Goal: Information Seeking & Learning: Check status

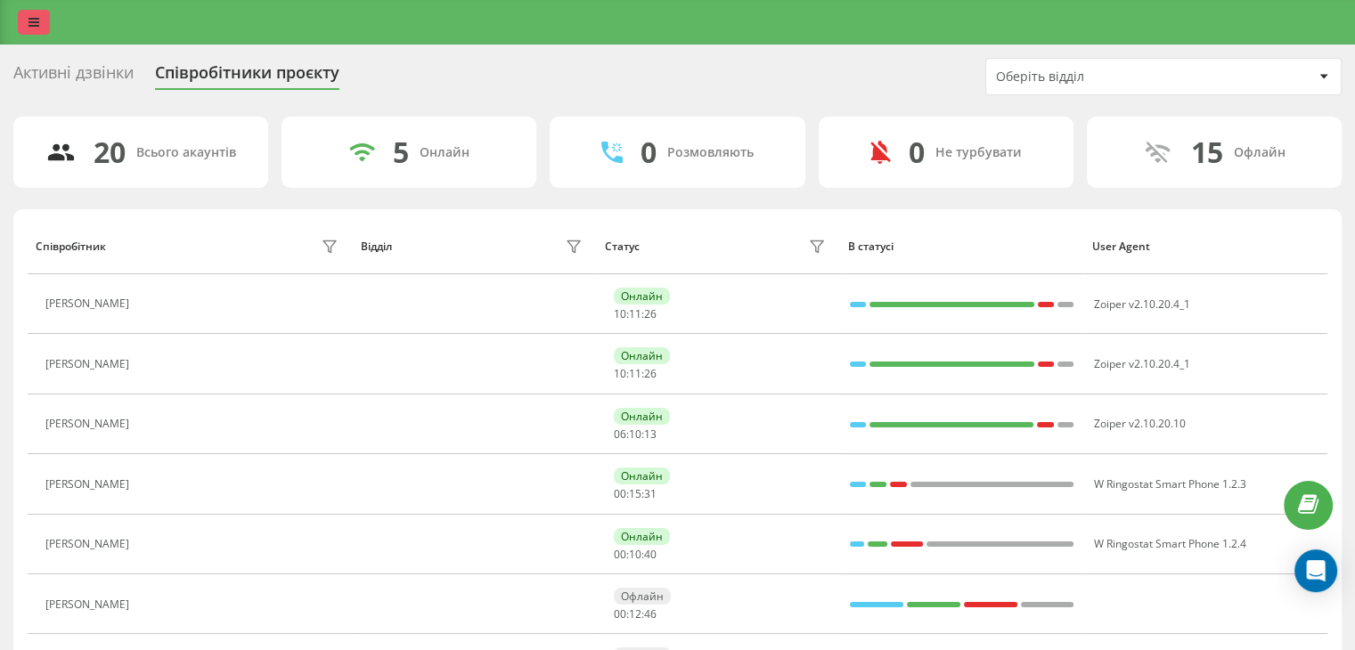
click at [38, 19] on icon at bounding box center [34, 22] width 11 height 12
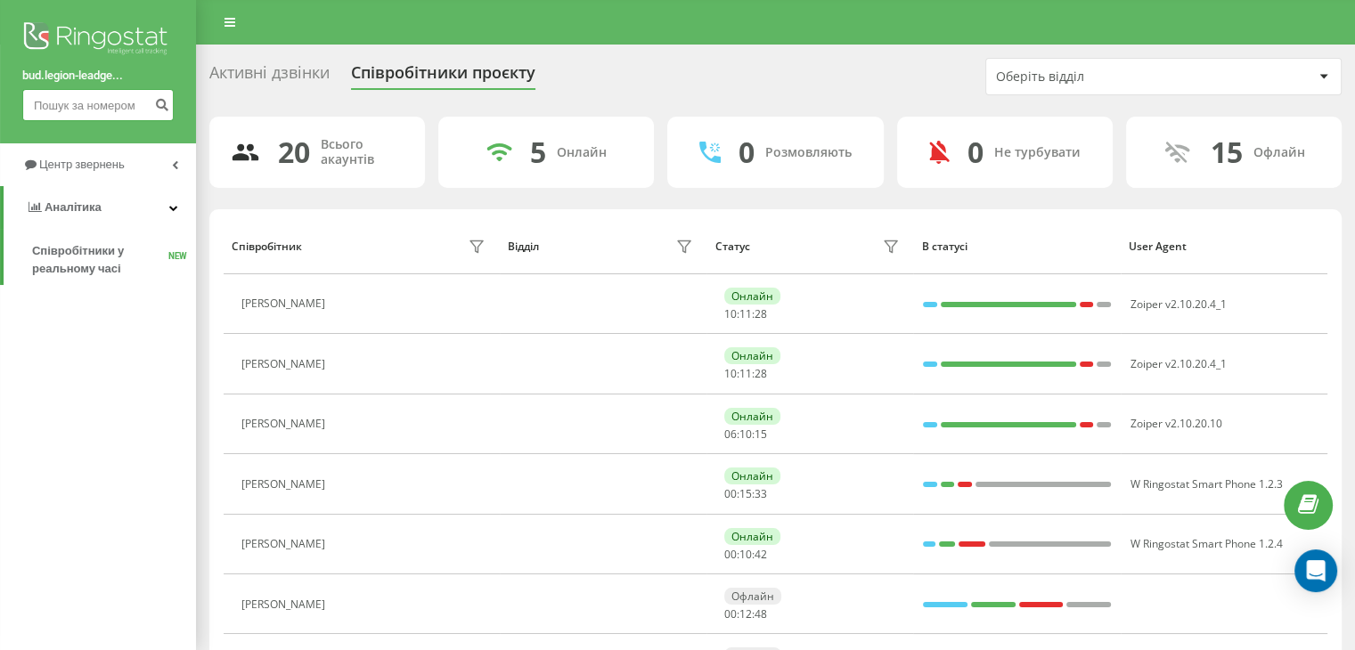
click at [70, 101] on input at bounding box center [97, 105] width 151 height 32
paste input "0953286439"
type input "0953286439"
click at [162, 103] on icon "submit" at bounding box center [161, 102] width 15 height 11
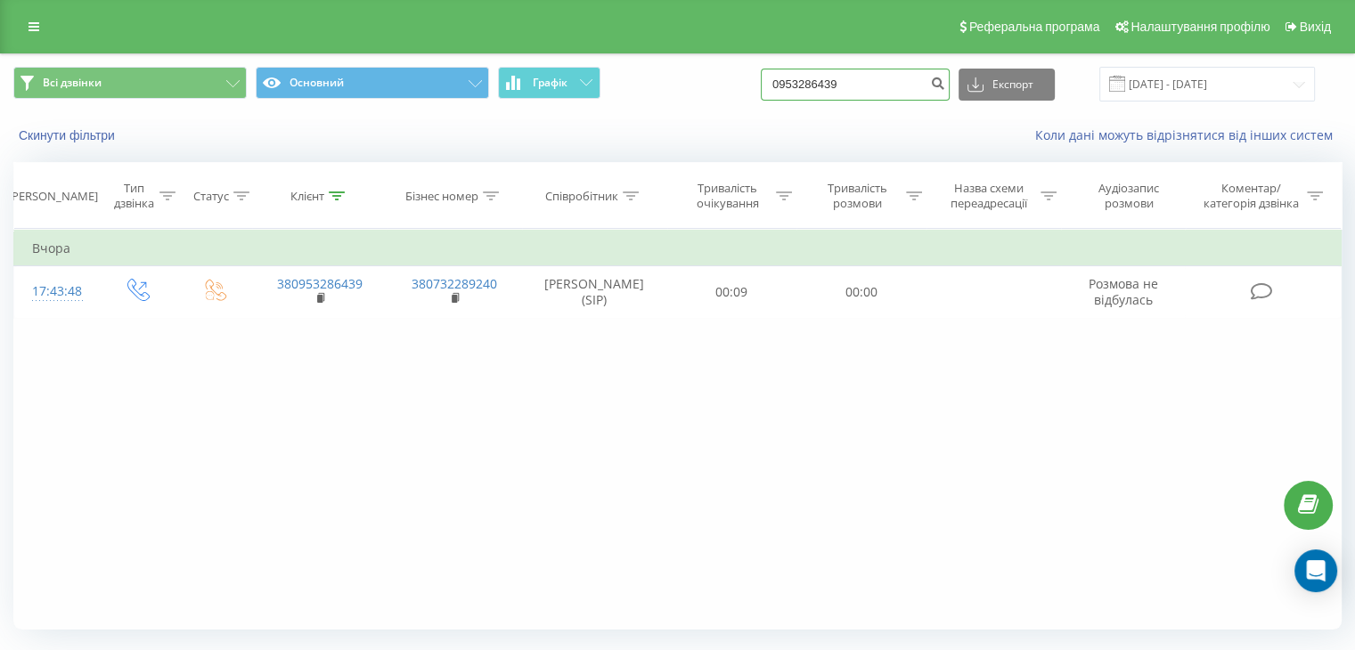
drag, startPoint x: 866, startPoint y: 86, endPoint x: 719, endPoint y: 90, distance: 147.1
click at [719, 90] on div "Всі дзвінки Основний Графік 0953286439 Експорт .csv .xls .xlsx 20.05.2025 - 20.…" at bounding box center [677, 84] width 1329 height 35
paste input "503173743"
type input "0503173743"
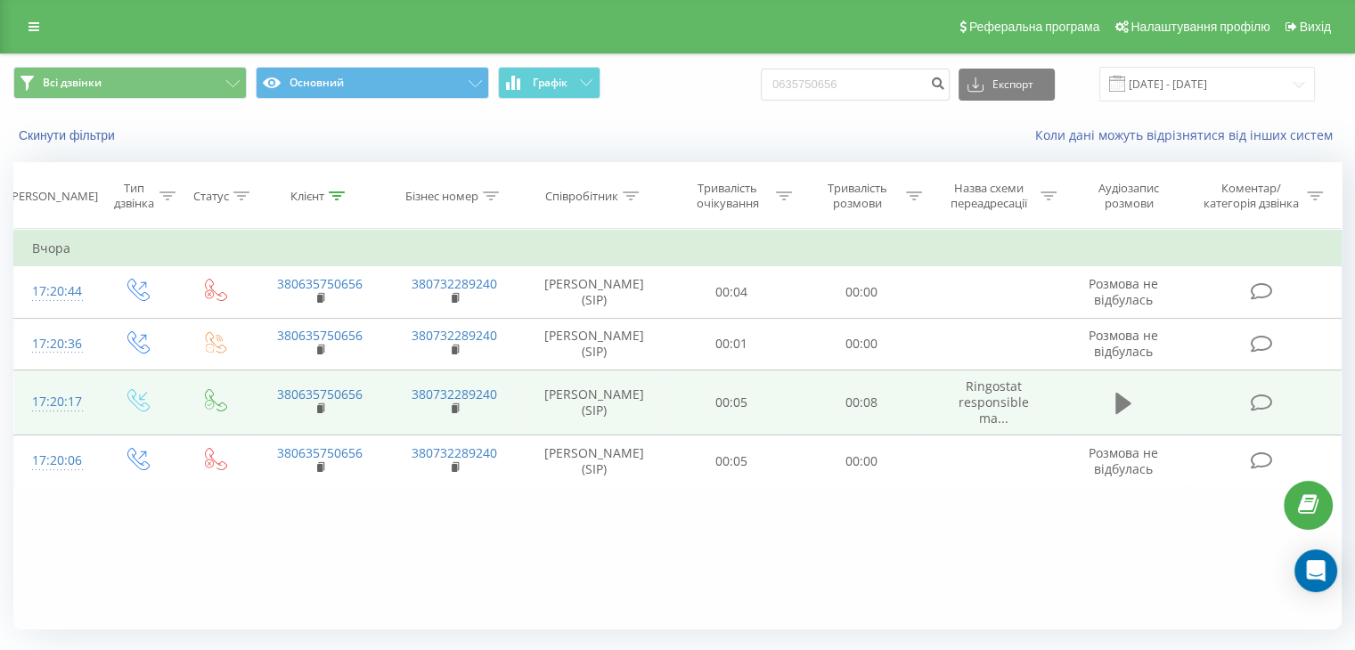
click at [1126, 403] on icon at bounding box center [1124, 403] width 16 height 21
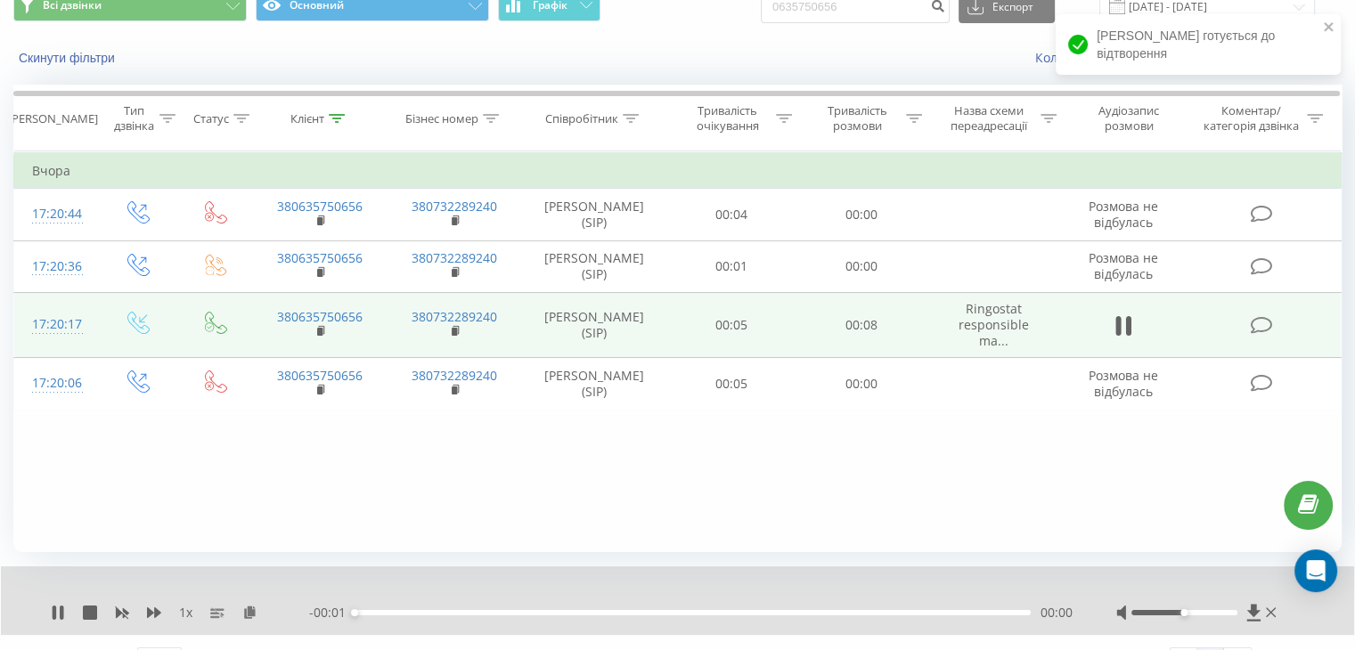
scroll to position [114, 0]
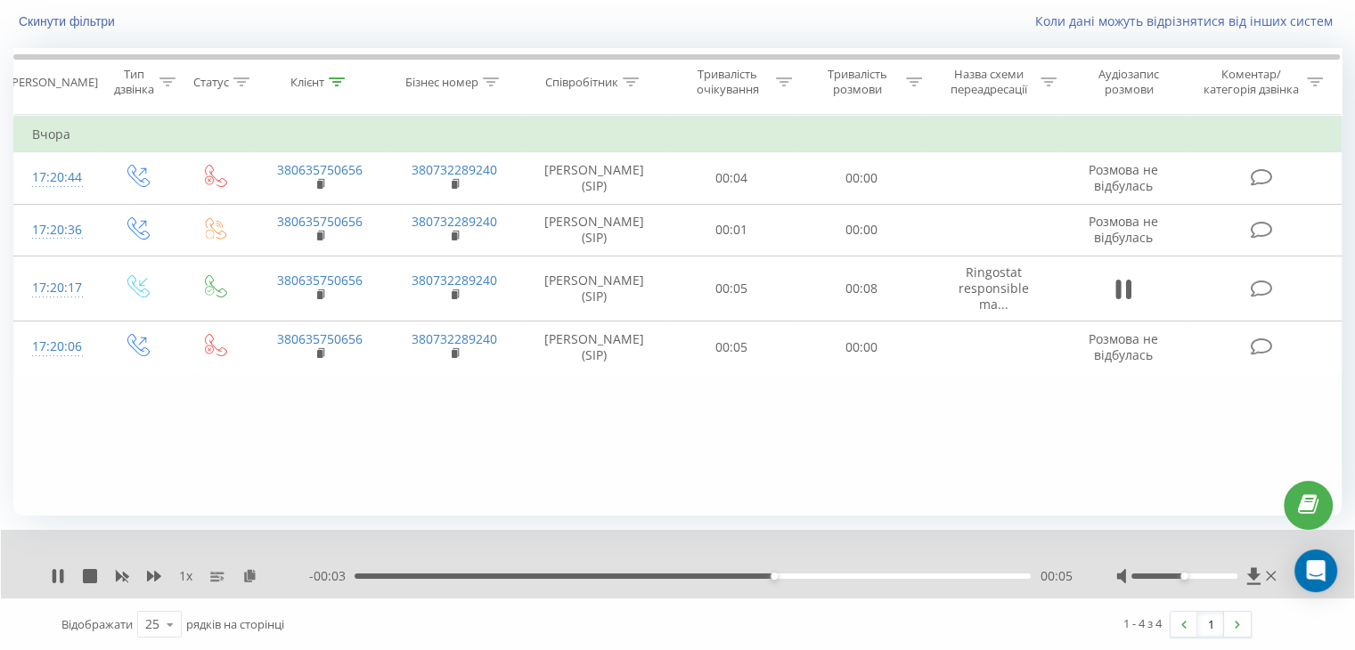
click at [56, 568] on div "1 x" at bounding box center [180, 577] width 258 height 18
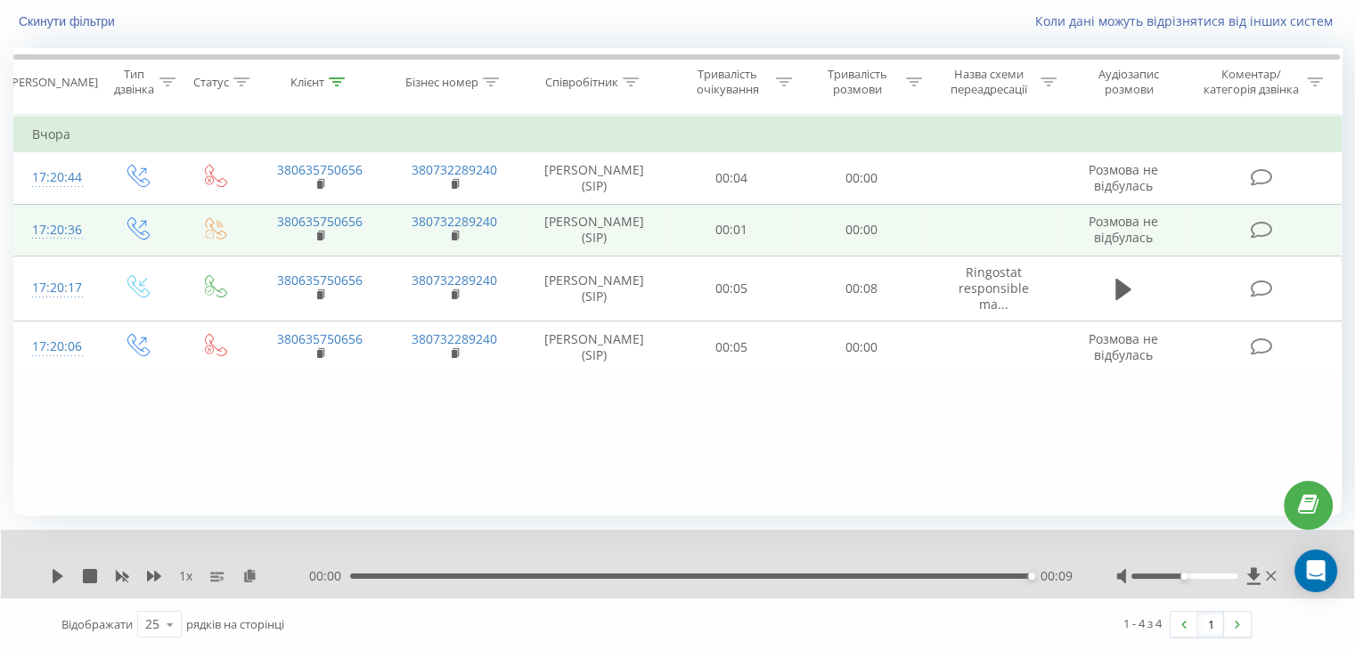
scroll to position [0, 0]
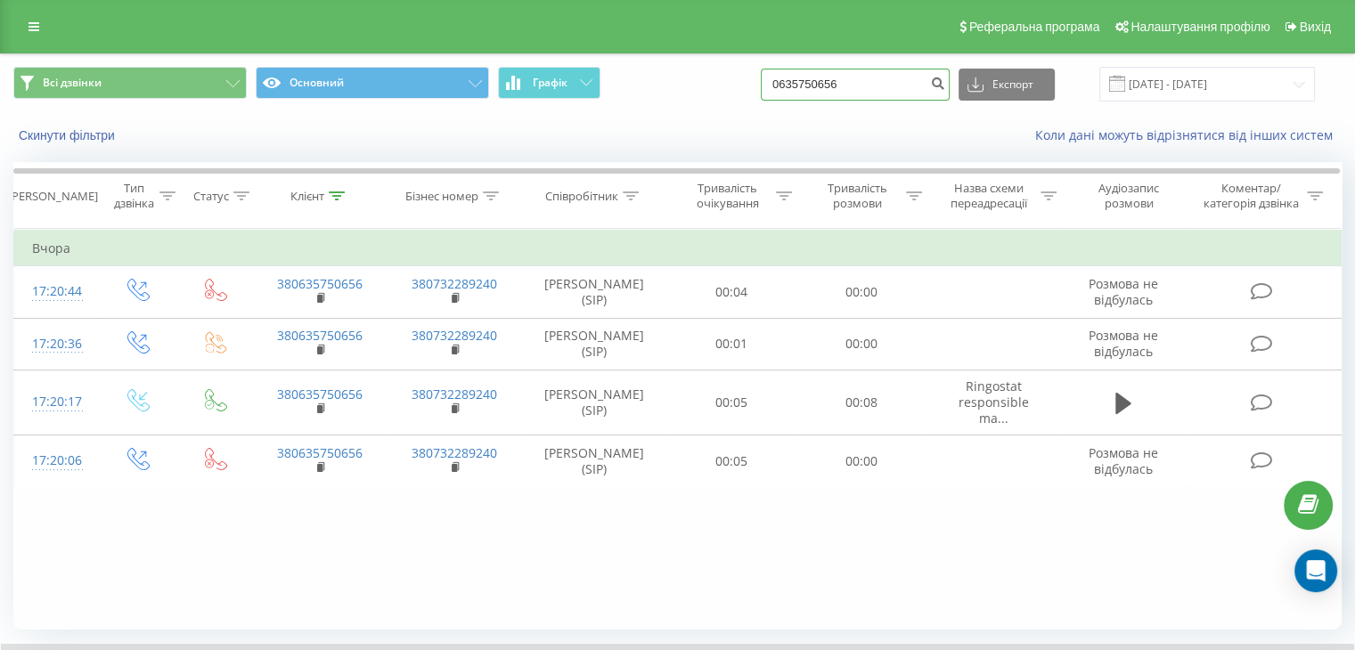
drag, startPoint x: 875, startPoint y: 83, endPoint x: 713, endPoint y: 61, distance: 163.6
click at [713, 61] on div "Всі дзвінки Основний Графік 0635750656 Експорт .csv .xls .xlsx 20.05.2025 - 20.…" at bounding box center [678, 84] width 1354 height 60
paste input "980900787"
type input "0980900787"
click at [945, 76] on icon "submit" at bounding box center [937, 81] width 15 height 11
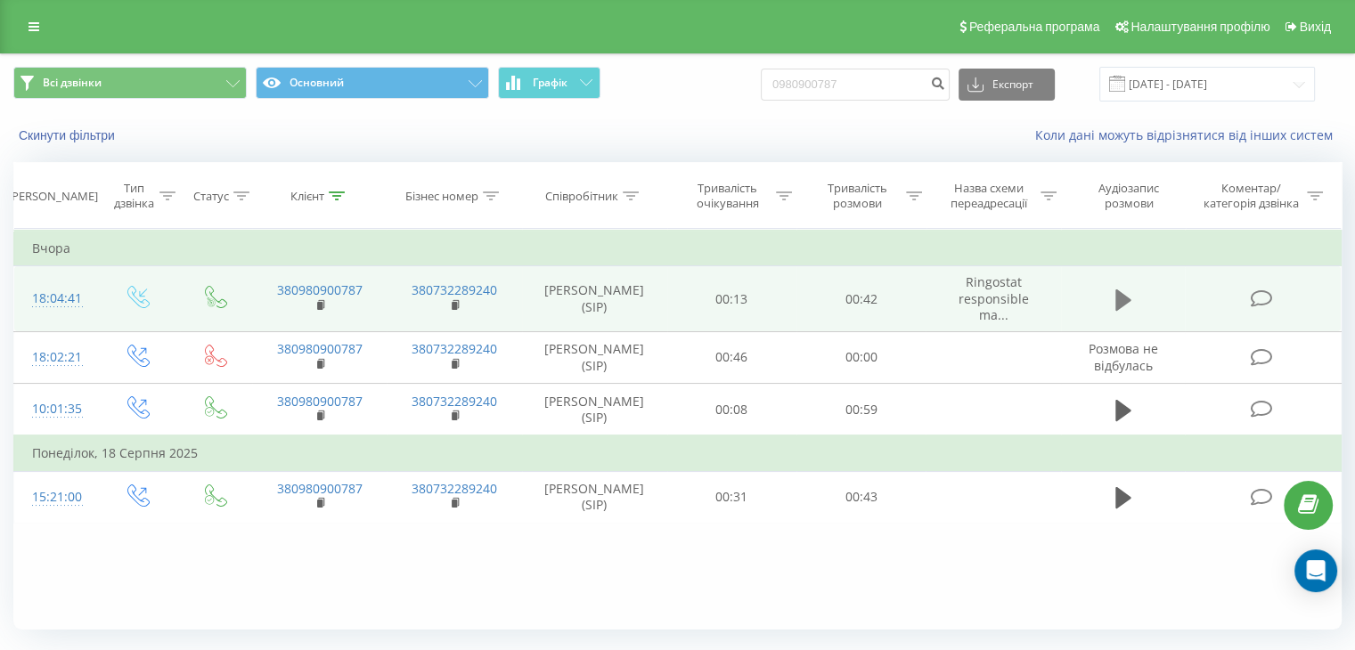
click at [1119, 299] on icon at bounding box center [1124, 299] width 16 height 21
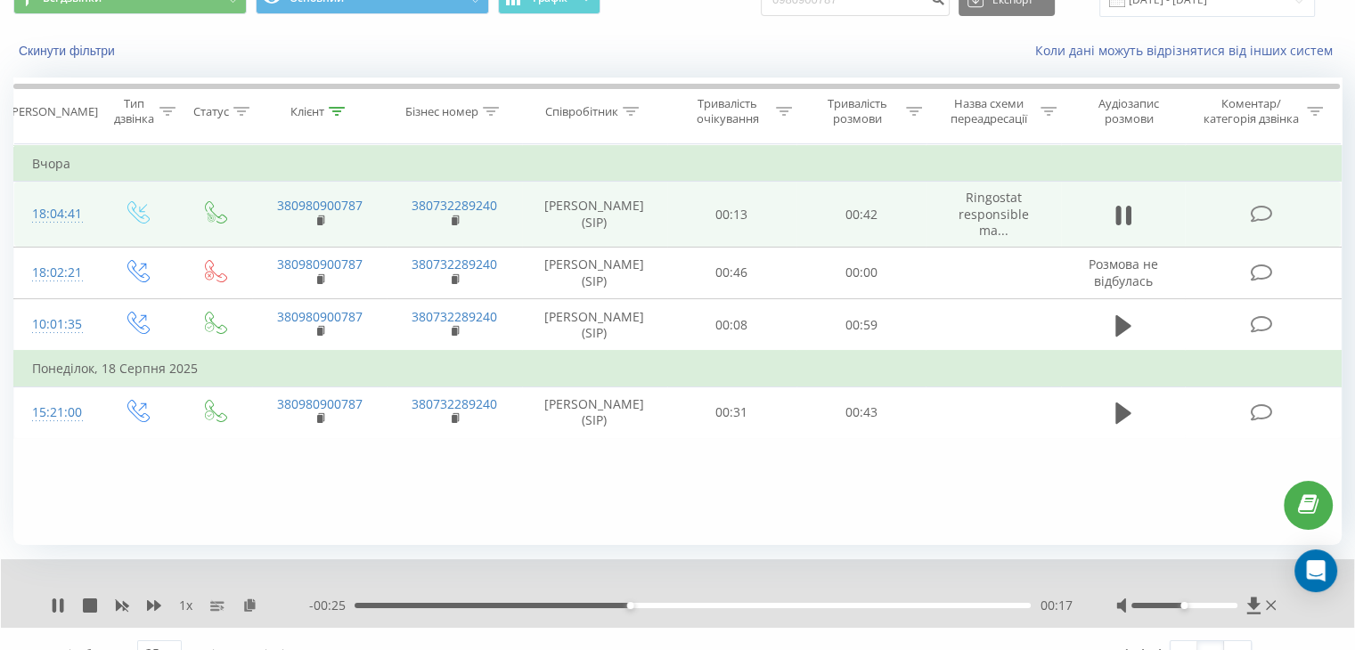
scroll to position [114, 0]
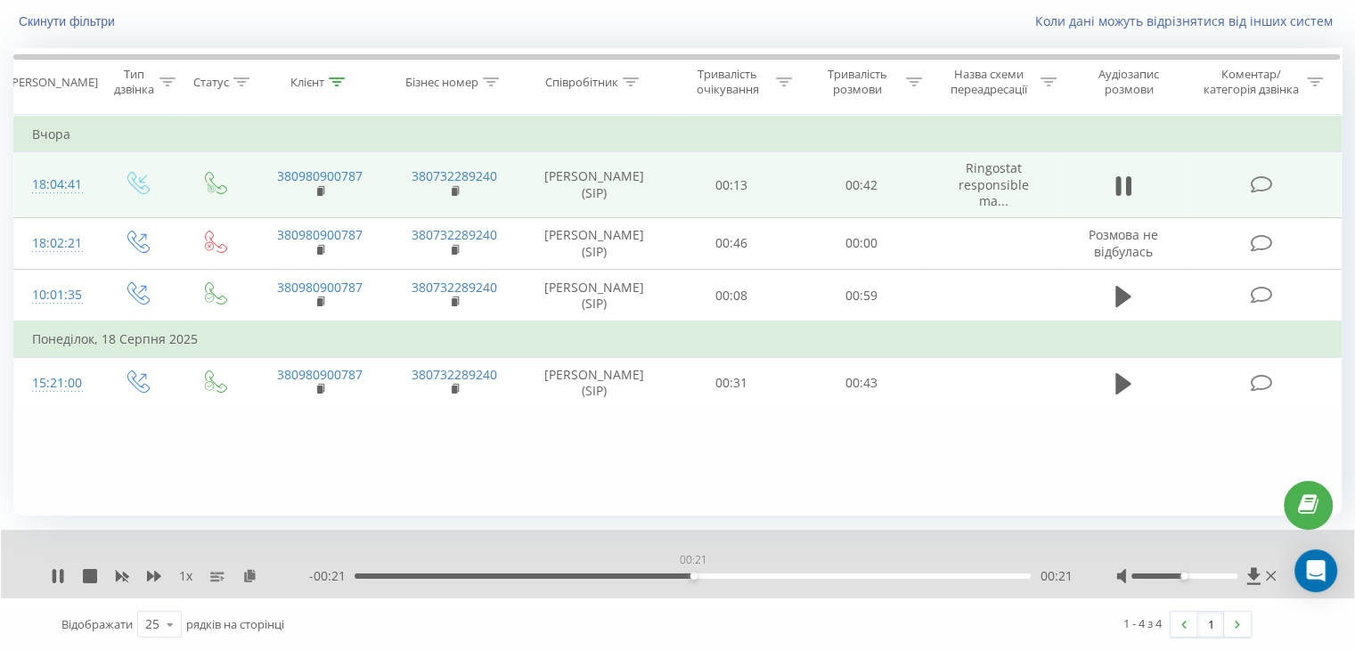
click at [693, 575] on div "00:21" at bounding box center [693, 576] width 676 height 5
click at [815, 574] on div "00:28" at bounding box center [693, 576] width 676 height 5
click at [888, 576] on div "00:33" at bounding box center [693, 576] width 676 height 5
click at [953, 574] on div "00:37" at bounding box center [693, 576] width 676 height 5
click at [57, 572] on icon at bounding box center [58, 576] width 14 height 14
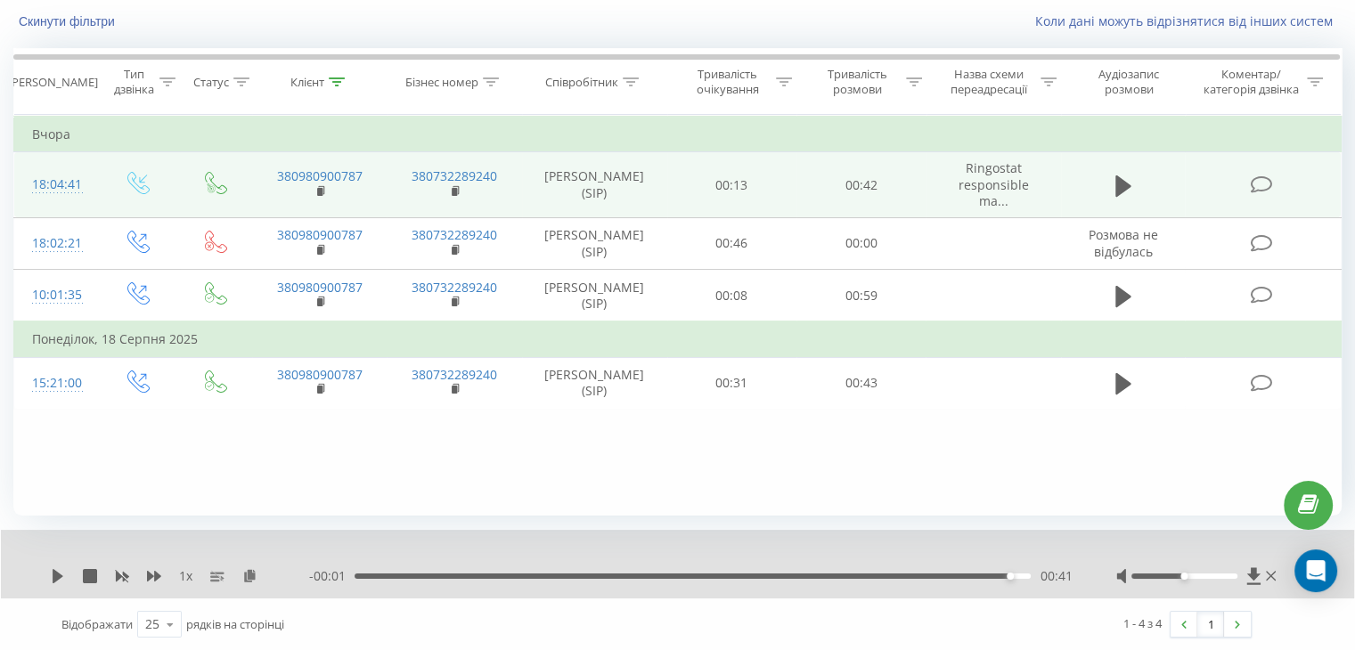
scroll to position [0, 0]
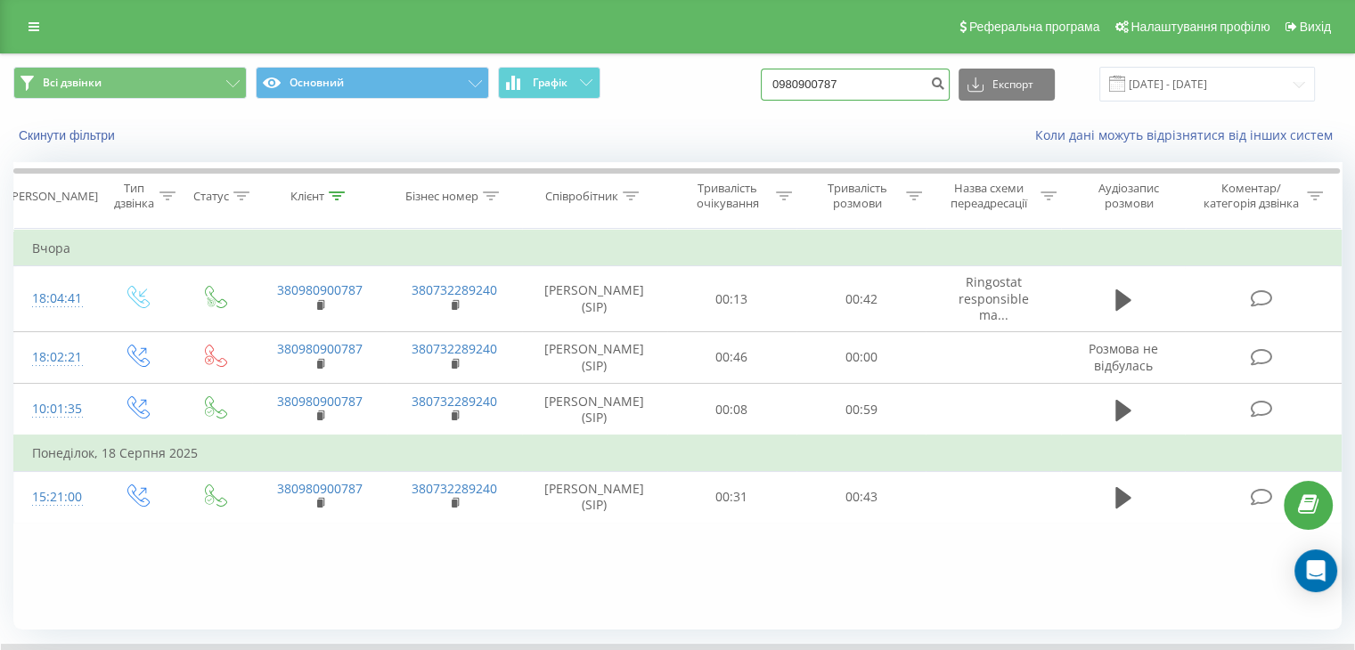
click at [871, 82] on input "0980900787" at bounding box center [855, 85] width 189 height 32
drag, startPoint x: 870, startPoint y: 82, endPoint x: 673, endPoint y: 92, distance: 197.2
click at [673, 92] on div "Всі дзвінки Основний Графік 0980900787 Експорт .csv .xls .xlsx 20.05.2025 - 20.…" at bounding box center [677, 84] width 1329 height 35
paste input "97 676 2174"
type input "0 97 676 2174"
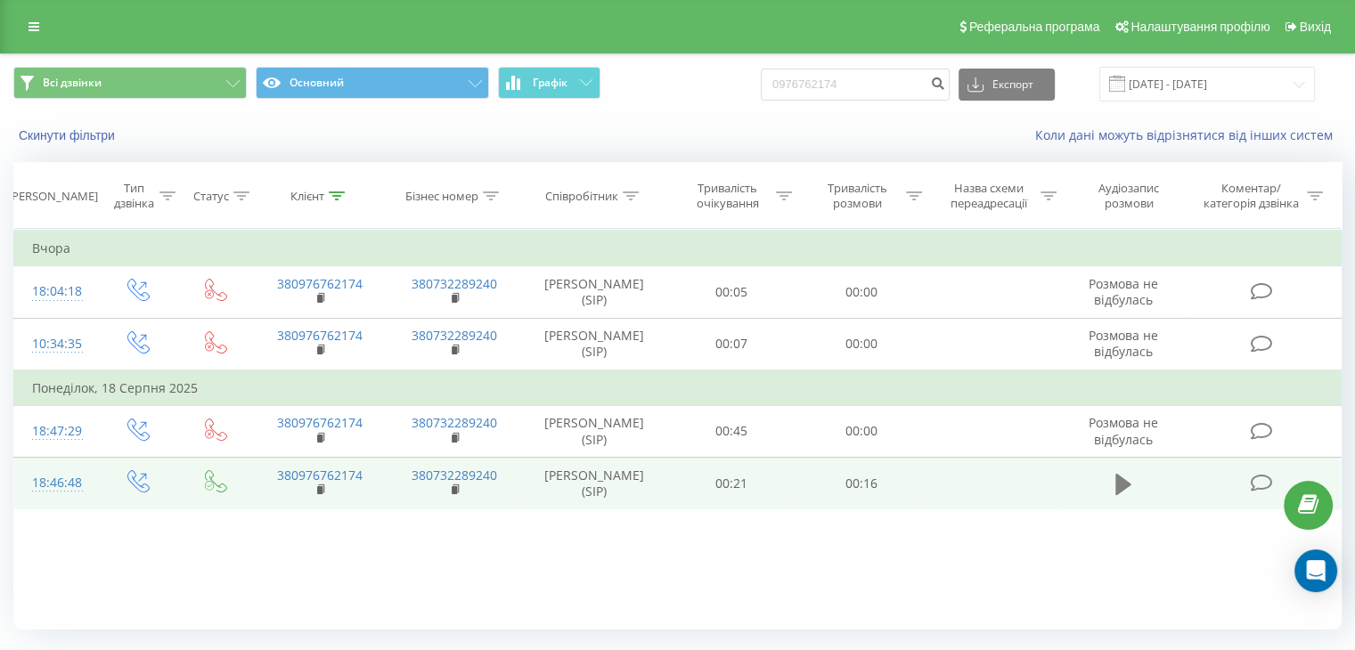
click at [1116, 479] on icon at bounding box center [1124, 483] width 16 height 21
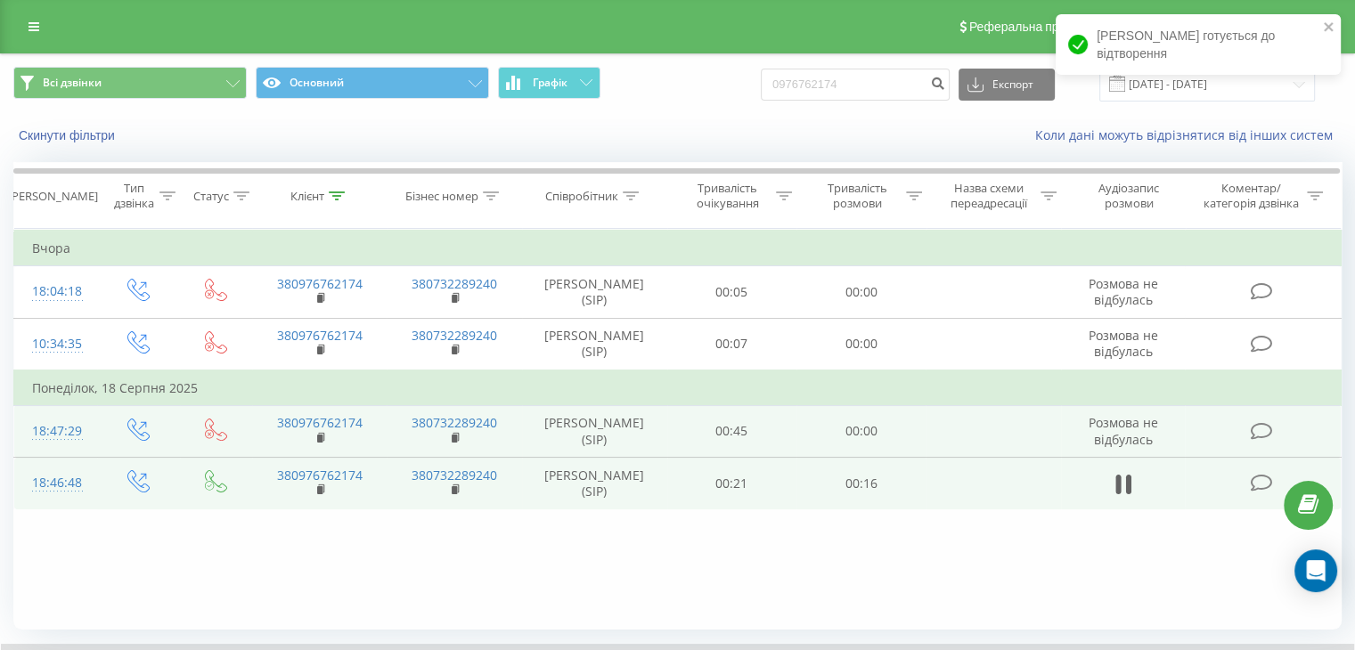
scroll to position [114, 0]
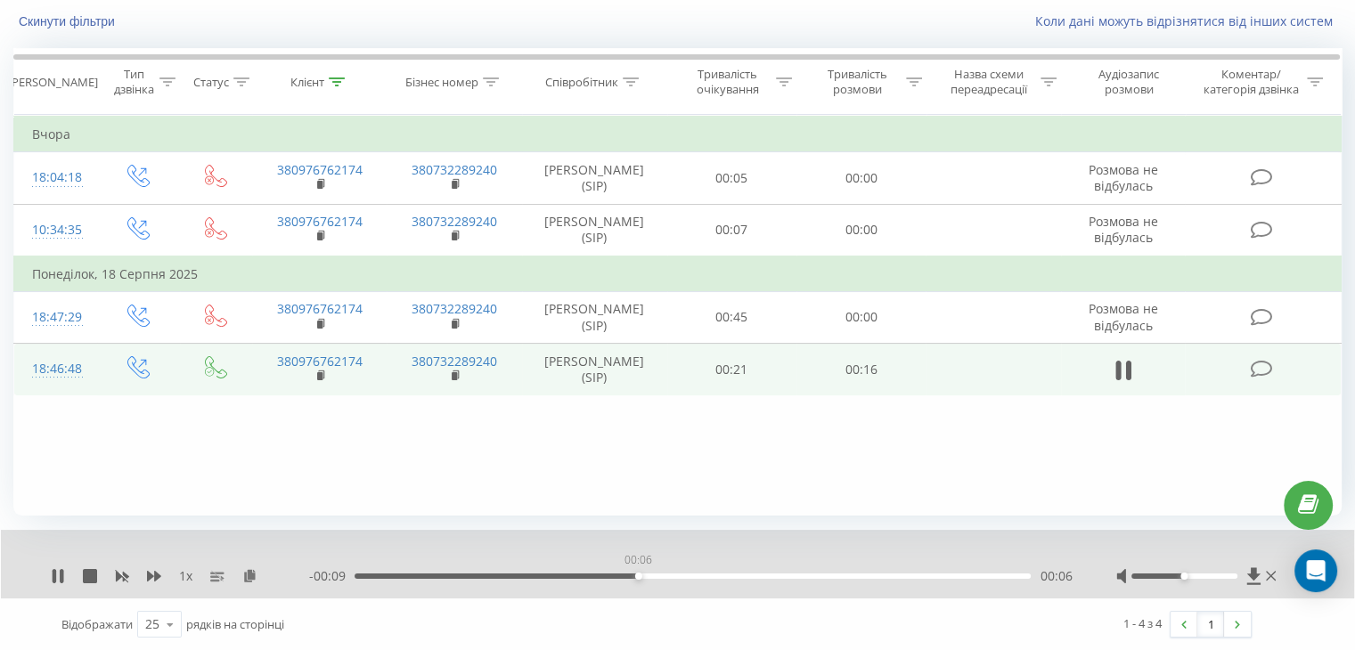
click at [638, 574] on div "00:06" at bounding box center [693, 576] width 676 height 5
click at [788, 578] on div "- 00:07 00:08 00:08" at bounding box center [690, 577] width 763 height 18
click at [809, 577] on div "00:10" at bounding box center [693, 576] width 676 height 5
click at [961, 575] on div "00:14" at bounding box center [693, 576] width 676 height 5
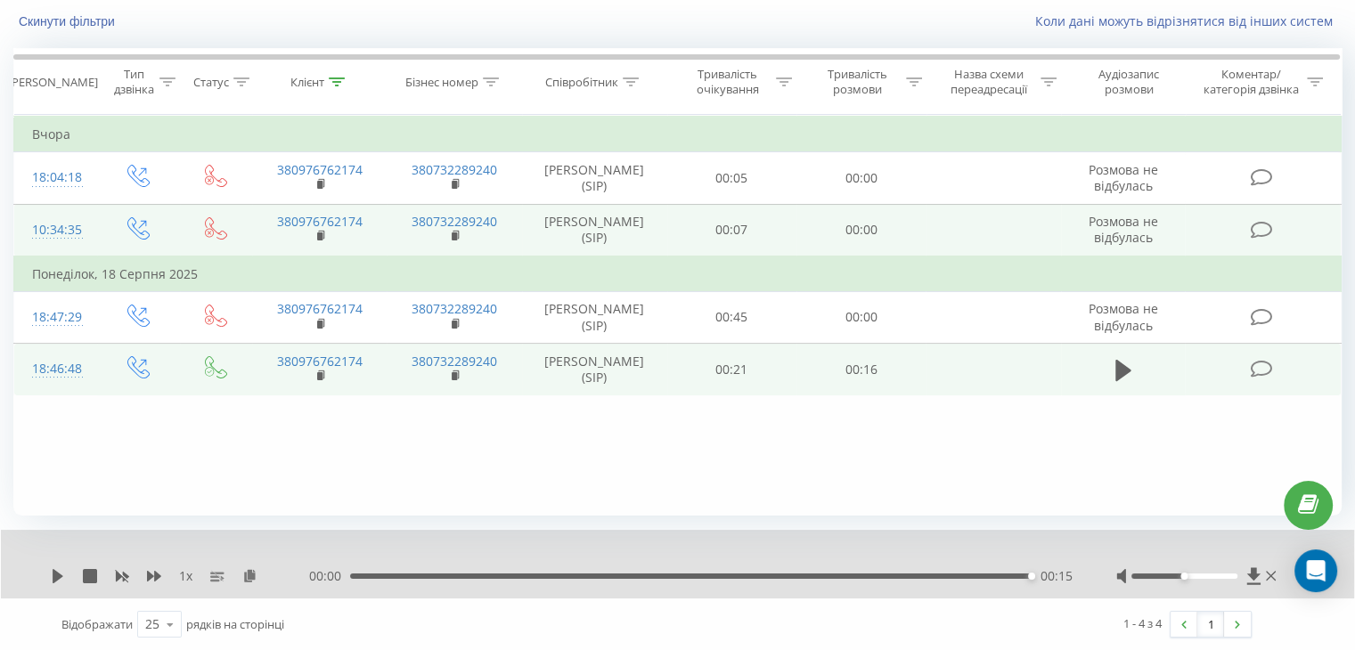
scroll to position [0, 0]
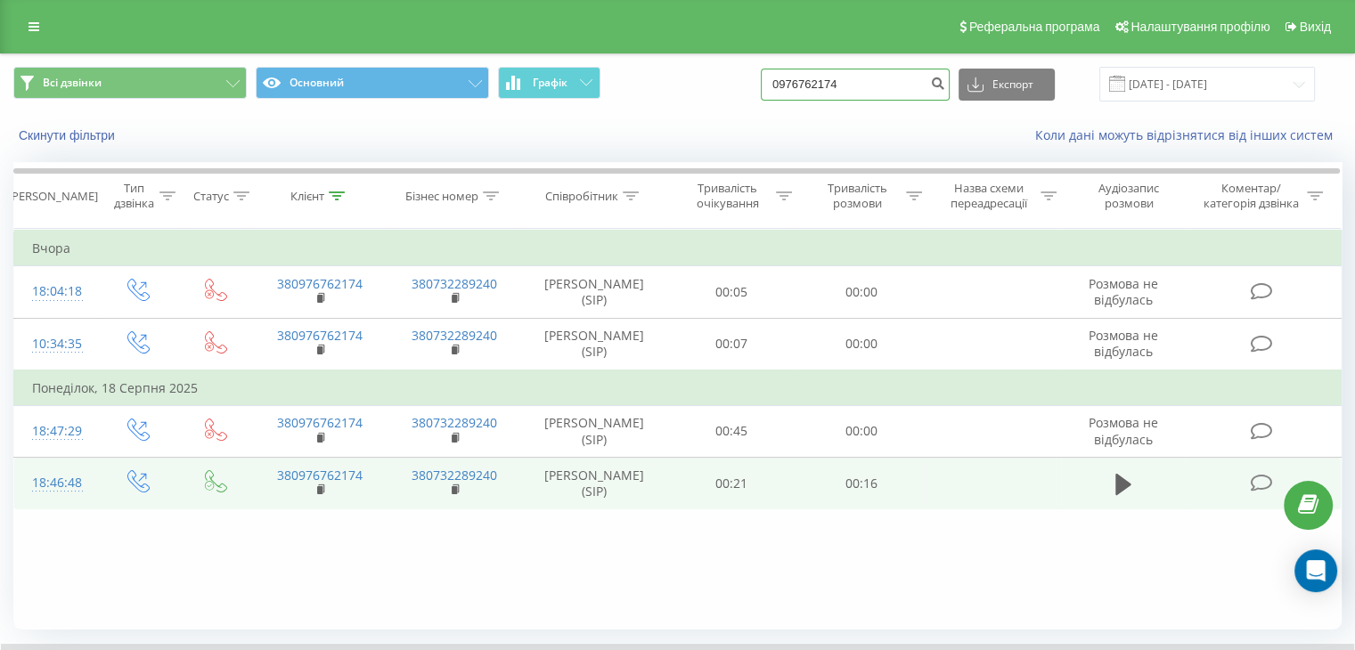
click at [861, 87] on input "0976762174" at bounding box center [855, 85] width 189 height 32
drag, startPoint x: 874, startPoint y: 84, endPoint x: 645, endPoint y: 78, distance: 229.1
click at [645, 78] on div "Всі дзвінки Основний Графік 0976762174 Експорт .csv .xls .xlsx 20.05.2025 - 20.…" at bounding box center [677, 84] width 1329 height 35
paste input "67744431"
type input "0967744431"
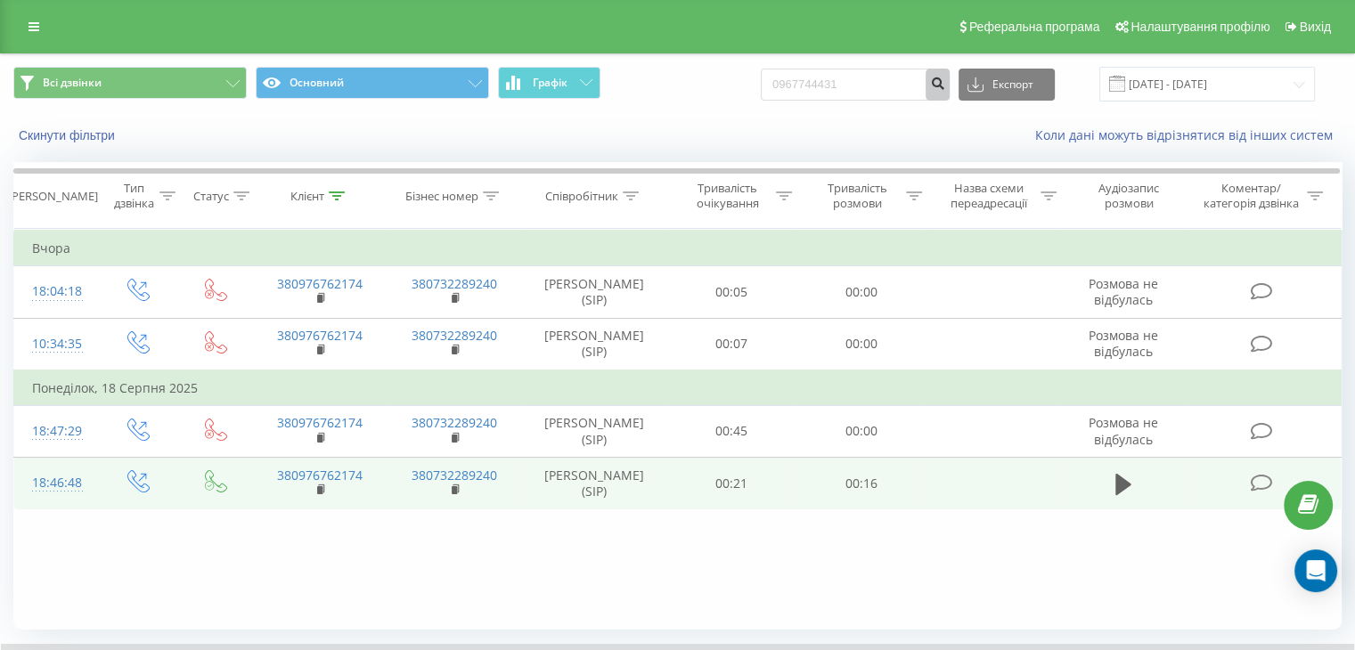
click at [945, 79] on icon "submit" at bounding box center [937, 81] width 15 height 11
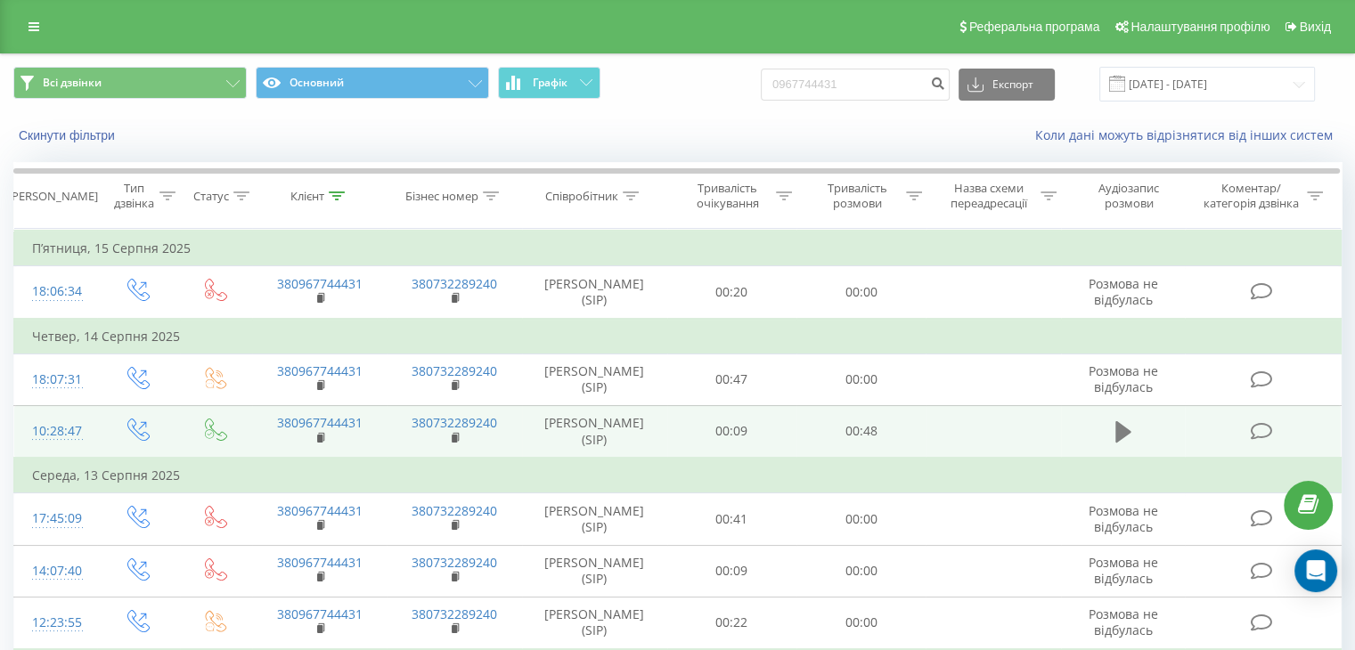
click at [1117, 427] on icon at bounding box center [1124, 431] width 16 height 21
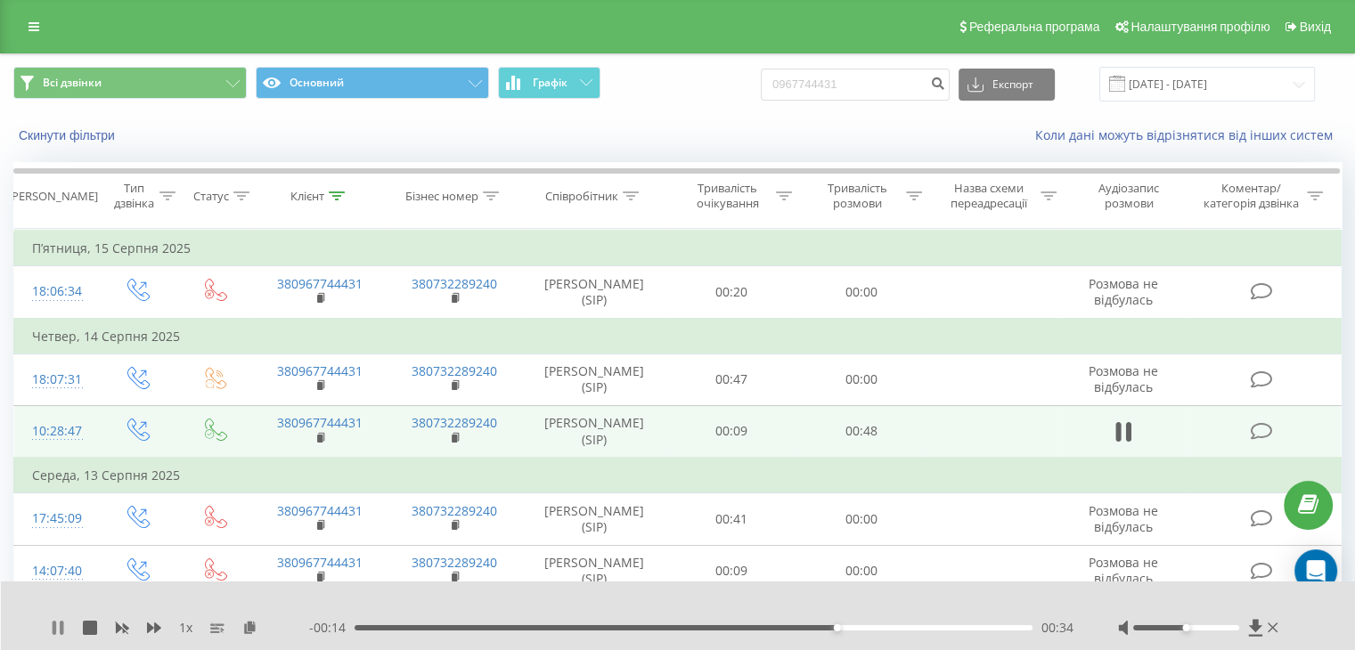
click at [58, 630] on icon at bounding box center [58, 628] width 14 height 14
click at [894, 80] on input "0967744431" at bounding box center [855, 85] width 189 height 32
drag, startPoint x: 749, startPoint y: 61, endPoint x: 714, endPoint y: 60, distance: 34.8
click at [714, 60] on div "Всі дзвінки Основний Графік 0967744431 Експорт .csv .xls .xlsx 20.05.2025 - 20.…" at bounding box center [678, 84] width 1354 height 60
paste input "99 616 1502"
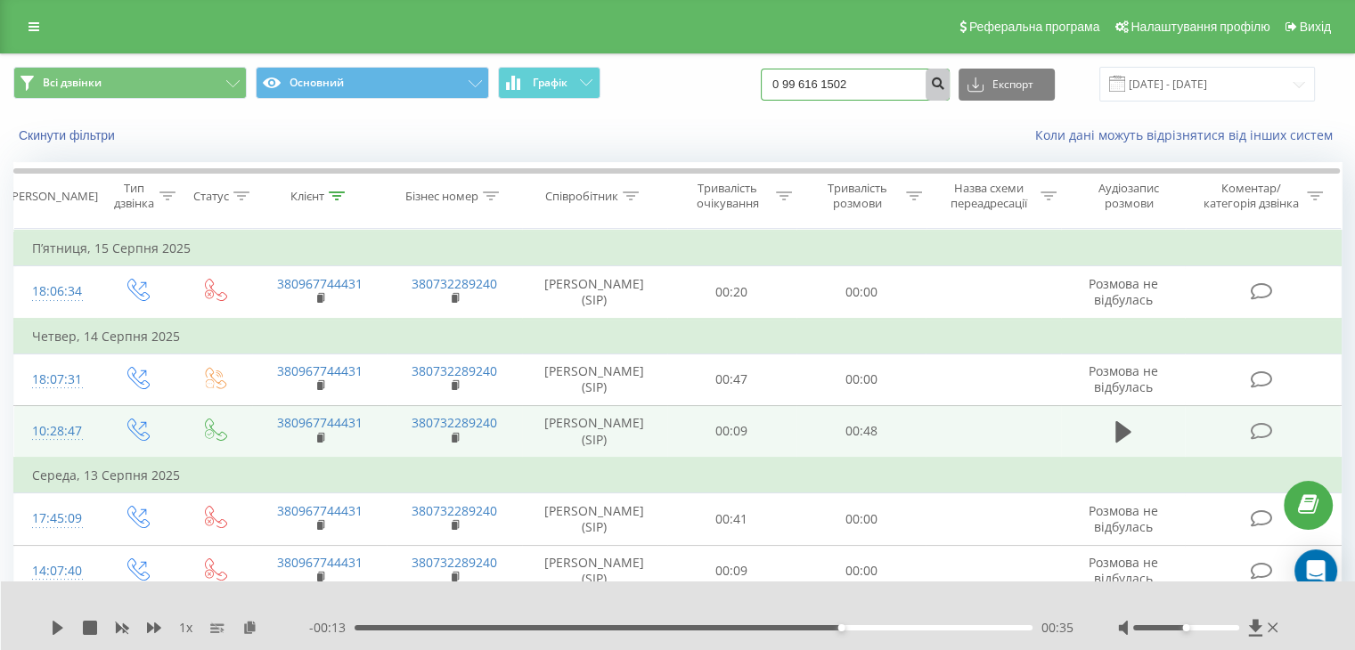
type input "0 99 616 1502"
click at [945, 85] on icon "submit" at bounding box center [937, 81] width 15 height 11
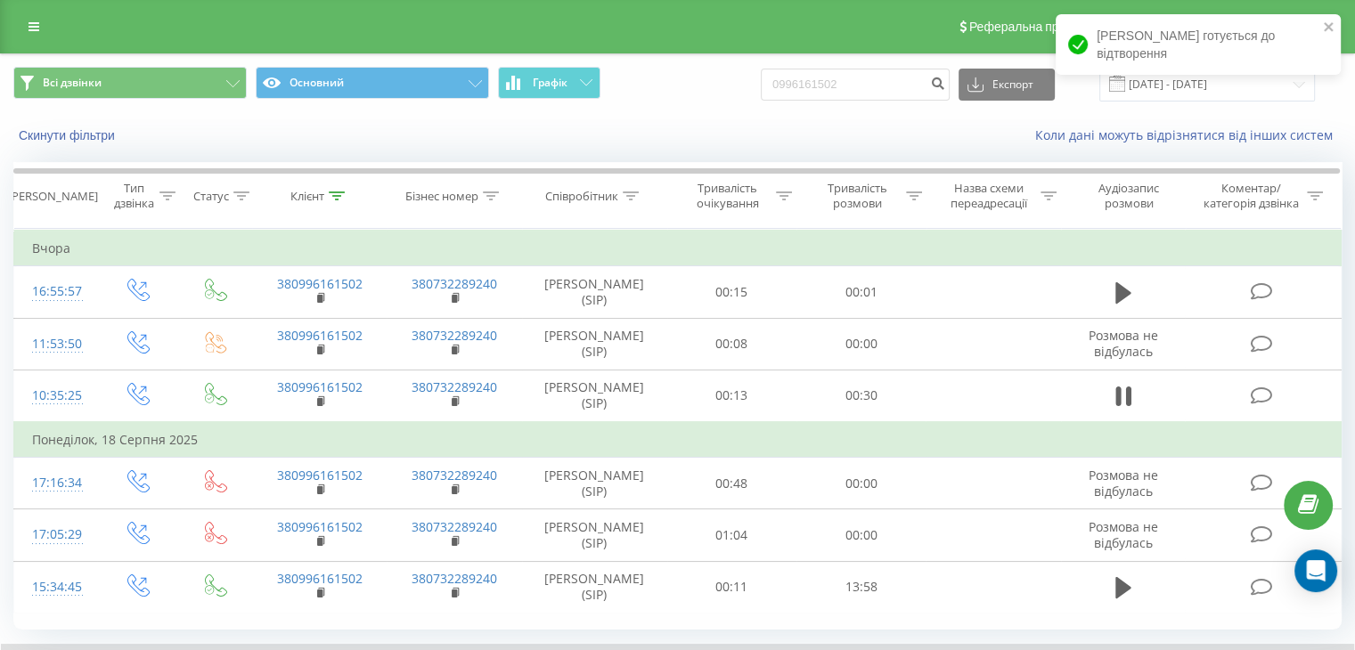
scroll to position [114, 0]
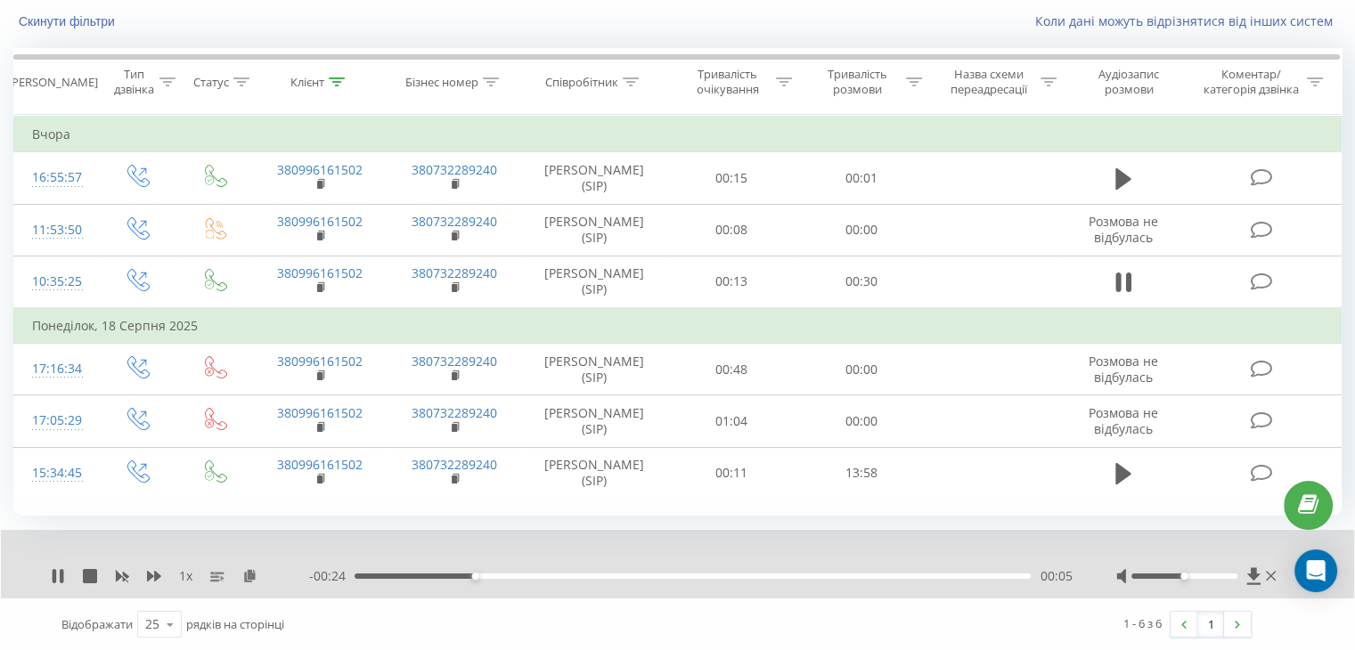
drag, startPoint x: 592, startPoint y: 578, endPoint x: 582, endPoint y: 571, distance: 12.1
click at [582, 571] on div "- 00:24 00:05 00:05" at bounding box center [690, 577] width 763 height 18
click at [572, 576] on div "00:09" at bounding box center [693, 576] width 676 height 5
click at [722, 577] on div "00:16" at bounding box center [693, 576] width 676 height 5
click at [52, 585] on div "1 x - 00:09 00:20 00:20" at bounding box center [678, 564] width 1354 height 69
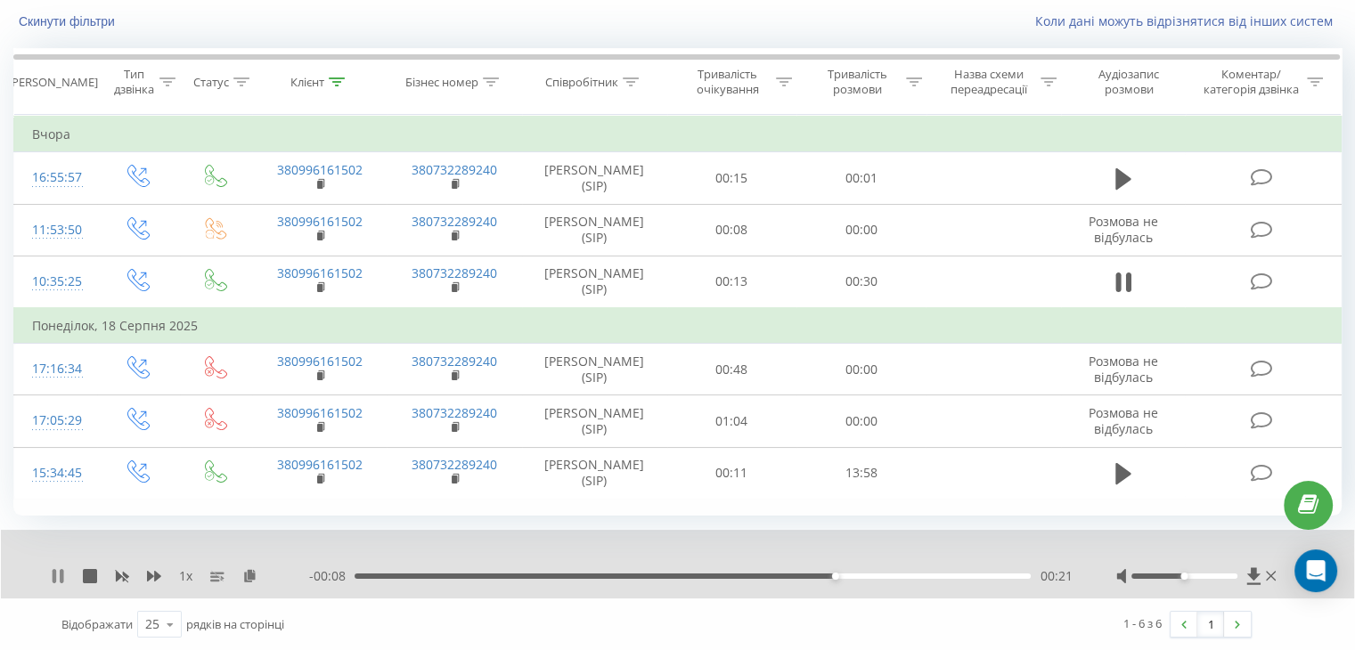
click at [62, 577] on icon at bounding box center [62, 576] width 4 height 14
